Goal: Information Seeking & Learning: Compare options

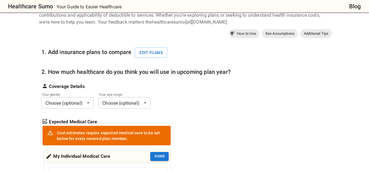
scroll to position [29, 0]
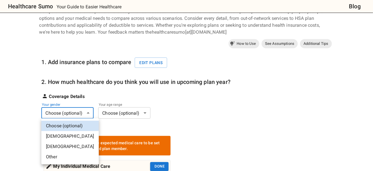
click at [52, 135] on li "[DEMOGRAPHIC_DATA]" at bounding box center [69, 136] width 57 height 10
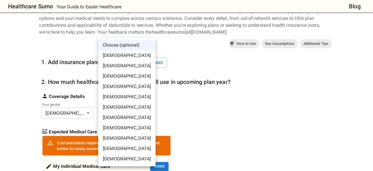
click at [124, 126] on li "50-55 years old" at bounding box center [126, 128] width 57 height 10
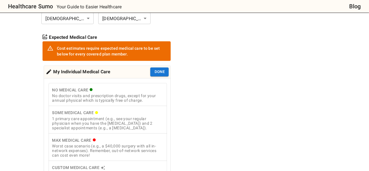
scroll to position [144, 0]
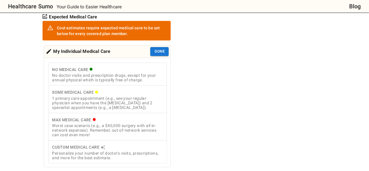
click at [132, 99] on div "1 primary care appointment (e.g., see your regular physician when you have the …" at bounding box center [108, 103] width 112 height 14
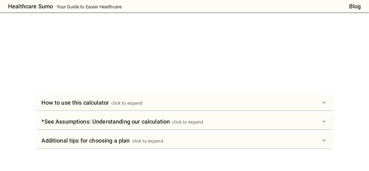
scroll to position [316, 0]
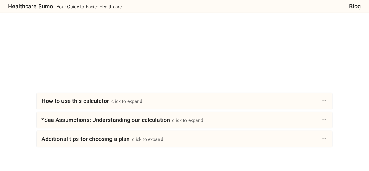
click at [310, 99] on div "How to use this calculator click to expand" at bounding box center [180, 100] width 279 height 9
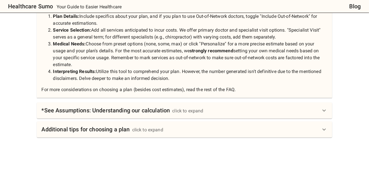
scroll to position [460, 0]
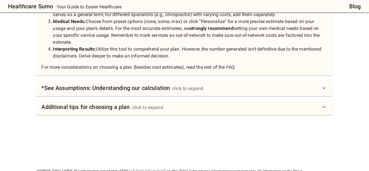
click at [178, 89] on div "click to expand" at bounding box center [187, 88] width 31 height 7
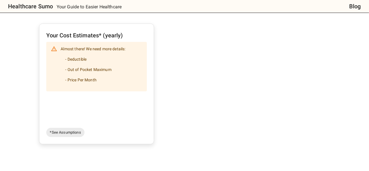
scroll to position [172, 0]
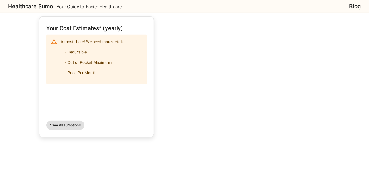
click at [69, 126] on span "*See Assumptions" at bounding box center [65, 125] width 38 height 6
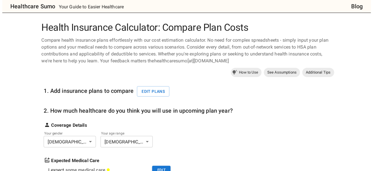
scroll to position [29, 0]
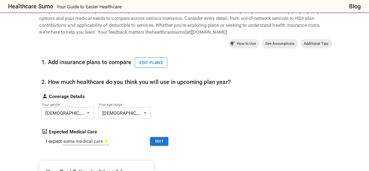
click at [152, 63] on button "Edit plans" at bounding box center [151, 62] width 32 height 11
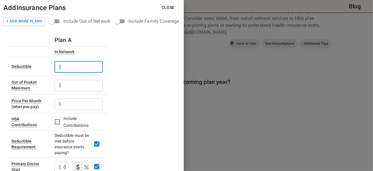
click at [77, 68] on input "text" at bounding box center [83, 66] width 39 height 11
type input "400"
click at [75, 73] on input "text" at bounding box center [83, 66] width 39 height 11
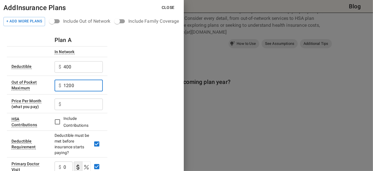
type input "1200"
click at [72, 73] on input "text" at bounding box center [83, 66] width 39 height 11
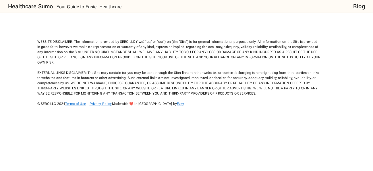
scroll to position [0, 0]
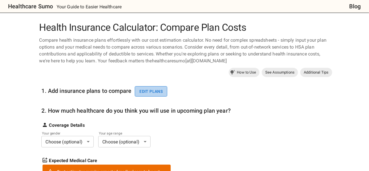
click at [151, 93] on button "Edit plans" at bounding box center [151, 91] width 32 height 11
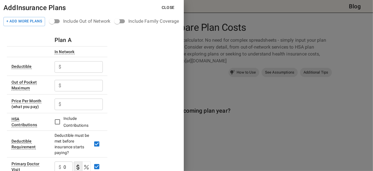
click at [74, 68] on input "text" at bounding box center [83, 66] width 39 height 11
type input "400"
click at [71, 73] on input "text" at bounding box center [83, 66] width 39 height 11
type input "1200"
click at [72, 105] on input "text" at bounding box center [83, 104] width 39 height 11
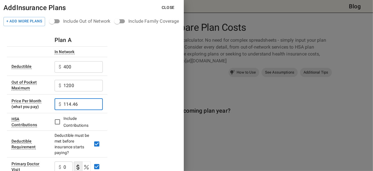
type input "114.46"
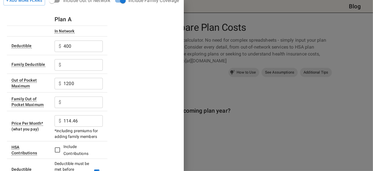
scroll to position [29, 0]
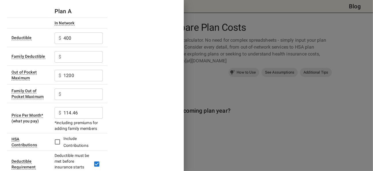
click at [73, 44] on input "text" at bounding box center [83, 37] width 39 height 11
type input "800"
click at [79, 44] on input "text" at bounding box center [83, 37] width 39 height 11
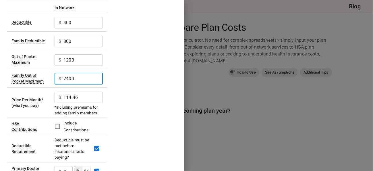
scroll to position [57, 0]
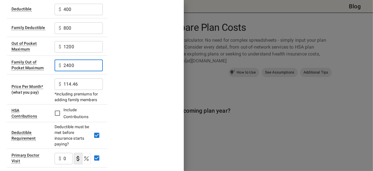
type input "2400"
click at [85, 15] on input "114.46" at bounding box center [83, 9] width 39 height 11
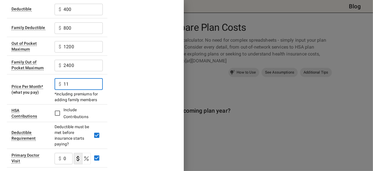
type input "1"
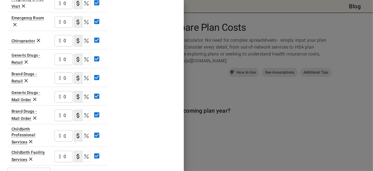
scroll to position [339, 0]
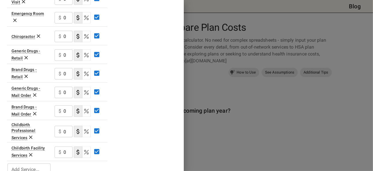
type input "531.64"
click at [27, 165] on input "Add Service..." at bounding box center [28, 169] width 39 height 8
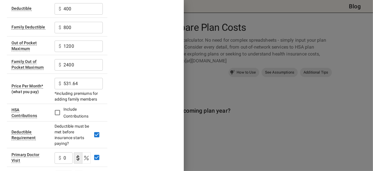
scroll to position [0, 0]
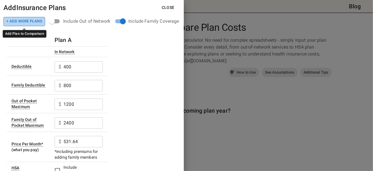
click at [23, 23] on button "+ Add More Plans" at bounding box center [24, 21] width 42 height 9
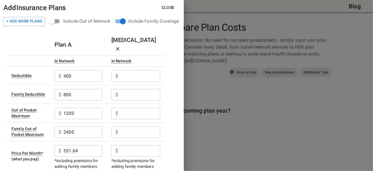
click at [102, 70] on input "text" at bounding box center [83, 75] width 39 height 11
type input "2000"
click at [102, 82] on input "text" at bounding box center [83, 75] width 39 height 11
type input "4000"
click at [130, 108] on input "text" at bounding box center [140, 113] width 40 height 11
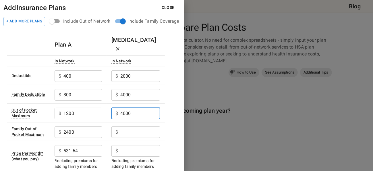
type input "4000"
click at [102, 82] on input "text" at bounding box center [83, 75] width 39 height 11
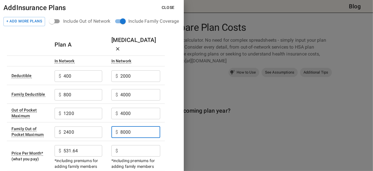
scroll to position [29, 0]
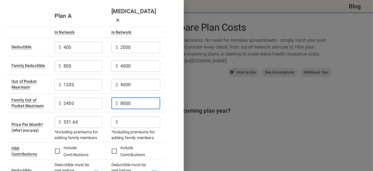
type input "8000"
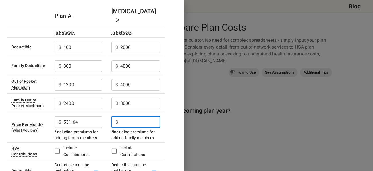
click at [128, 116] on input "text" at bounding box center [140, 121] width 40 height 11
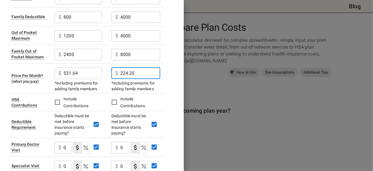
scroll to position [86, 0]
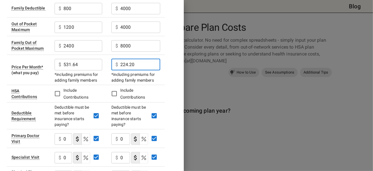
type input "224.20"
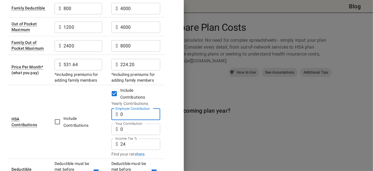
drag, startPoint x: 131, startPoint y: 106, endPoint x: 122, endPoint y: 105, distance: 9.8
click at [122, 109] on input "0" at bounding box center [140, 114] width 40 height 11
type input "800"
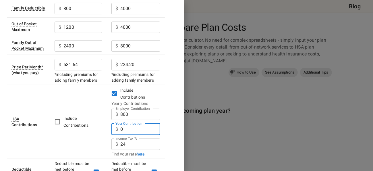
drag, startPoint x: 126, startPoint y: 118, endPoint x: 120, endPoint y: 119, distance: 5.9
click at [120, 124] on div "$ 0 Your Contribution" at bounding box center [136, 129] width 49 height 11
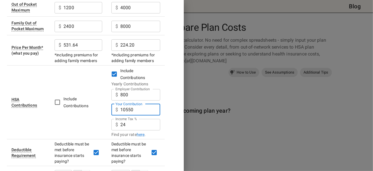
scroll to position [115, 0]
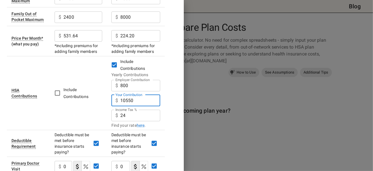
type input "10550"
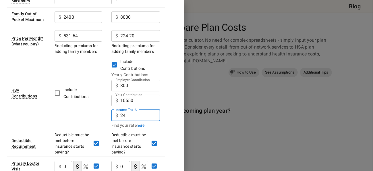
click at [130, 110] on input "24" at bounding box center [140, 115] width 40 height 11
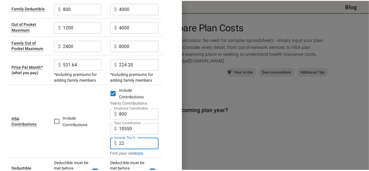
scroll to position [0, 0]
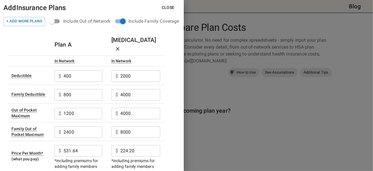
type input "22"
click at [168, 6] on button "Close" at bounding box center [168, 7] width 22 height 11
